Goal: Task Accomplishment & Management: Complete application form

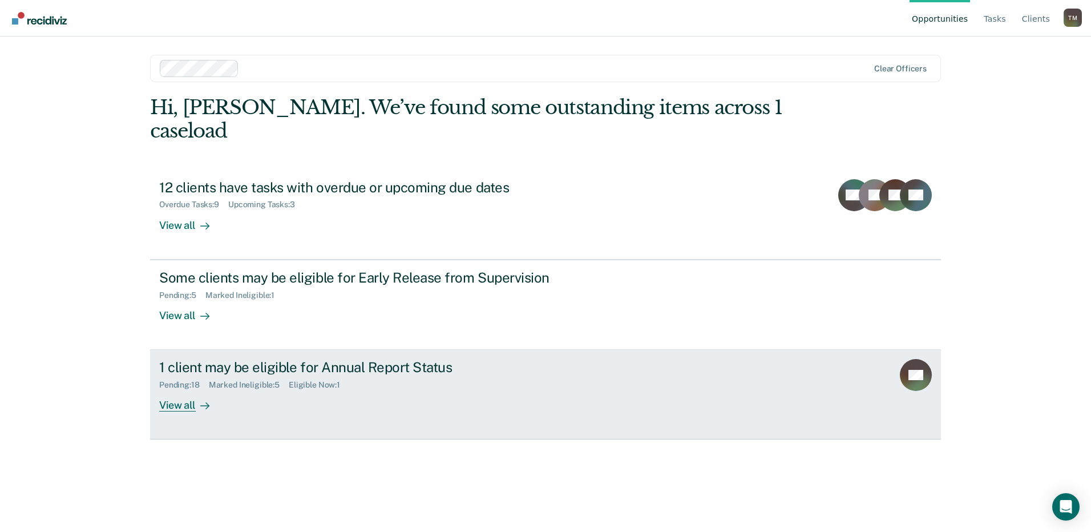
click at [311, 359] on div "1 client may be eligible for Annual Report Status" at bounding box center [359, 367] width 401 height 17
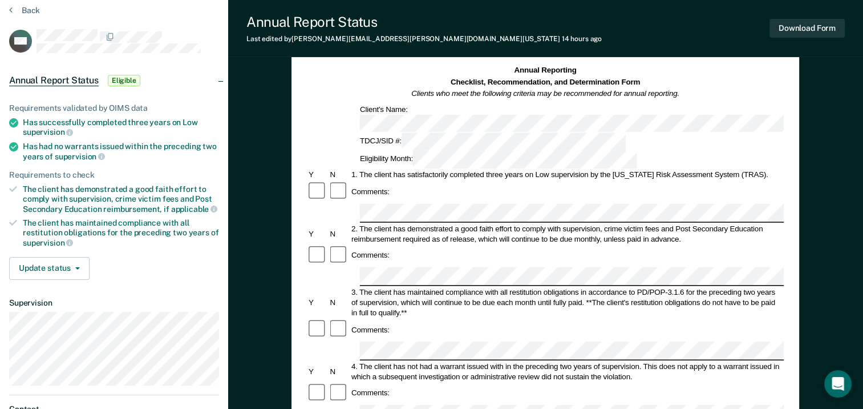
scroll to position [114, 0]
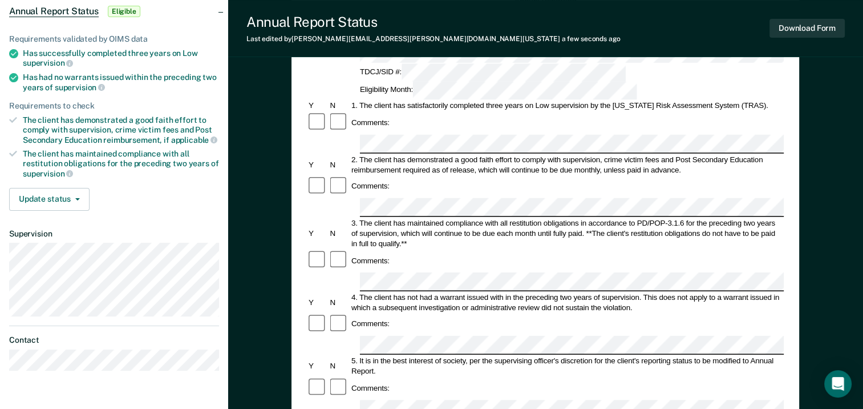
click at [342, 301] on form "Annual Reporting Checklist, Recommendation, and Determination Form Clients who …" at bounding box center [545, 398] width 477 height 805
click at [349, 399] on div at bounding box center [545, 408] width 477 height 19
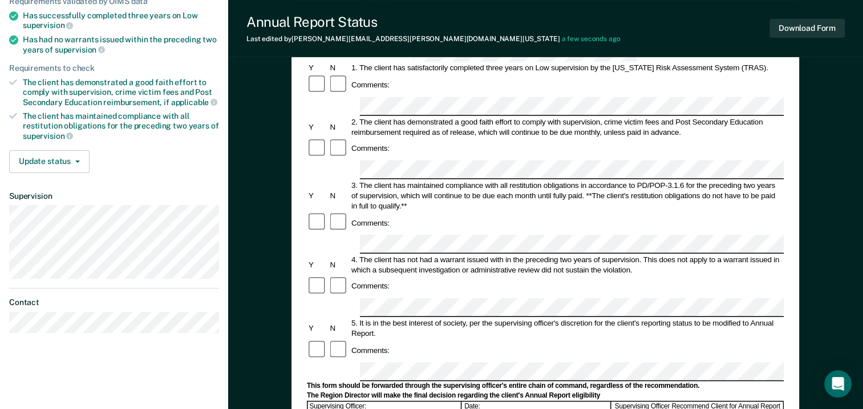
scroll to position [151, 0]
click at [319, 280] on form "Annual Reporting Checklist, Recommendation, and Determination Form Clients who …" at bounding box center [545, 361] width 477 height 805
click at [269, 262] on div "Annual Reporting Checklist, Recommendation, and Determination Form Clients who …" at bounding box center [545, 307] width 635 height 775
click at [217, 292] on div "Tashara Miller T M Profile How it works Log Out Back AM Annual Report Status El…" at bounding box center [431, 245] width 863 height 793
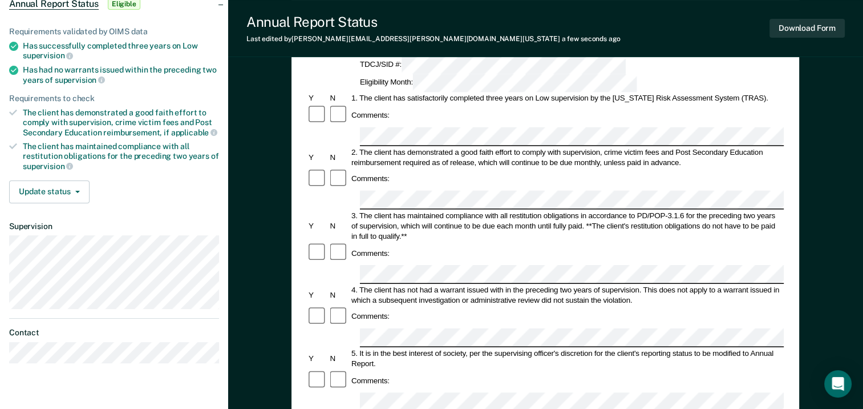
scroll to position [0, 0]
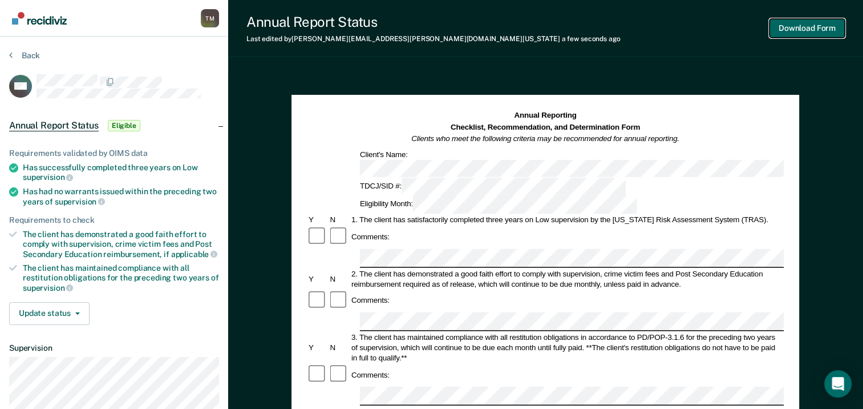
click at [813, 27] on button "Download Form" at bounding box center [807, 28] width 75 height 19
